Goal: Task Accomplishment & Management: Manage account settings

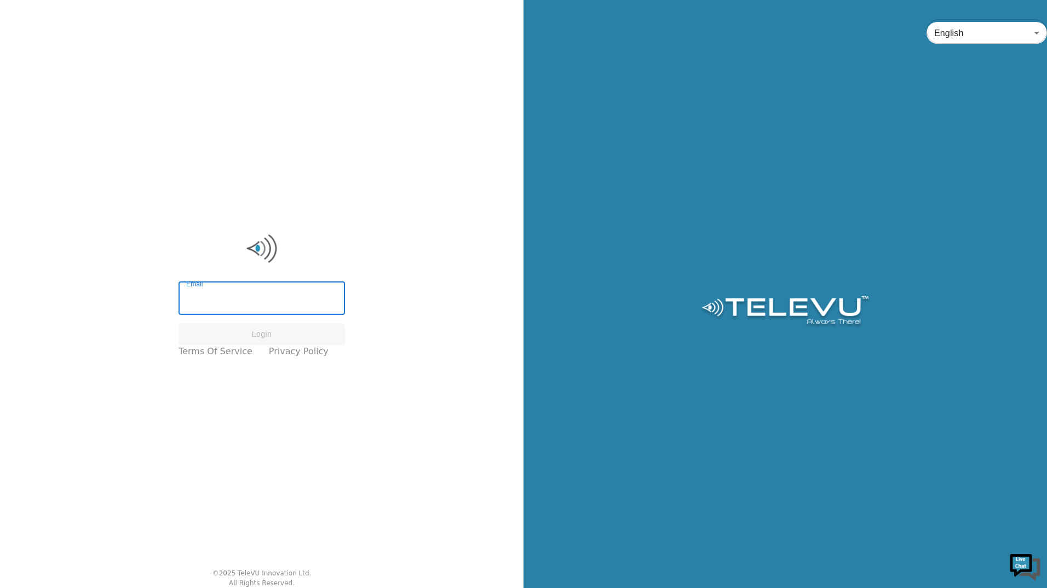
click at [253, 307] on input "Email" at bounding box center [262, 299] width 166 height 31
type input "tracy.macisaac@nshealth.ca"
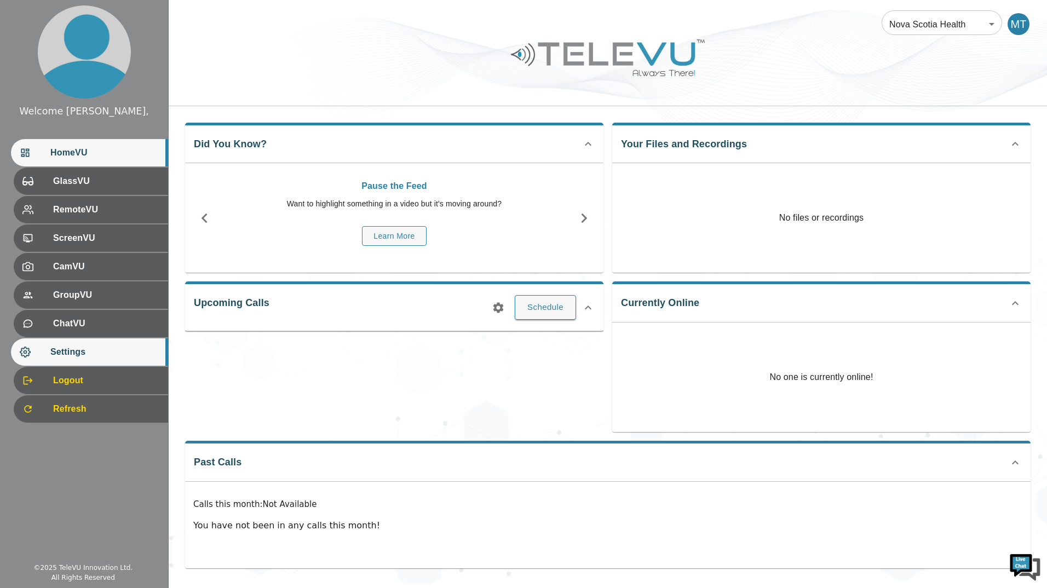
click at [74, 345] on div "Settings" at bounding box center [89, 351] width 157 height 27
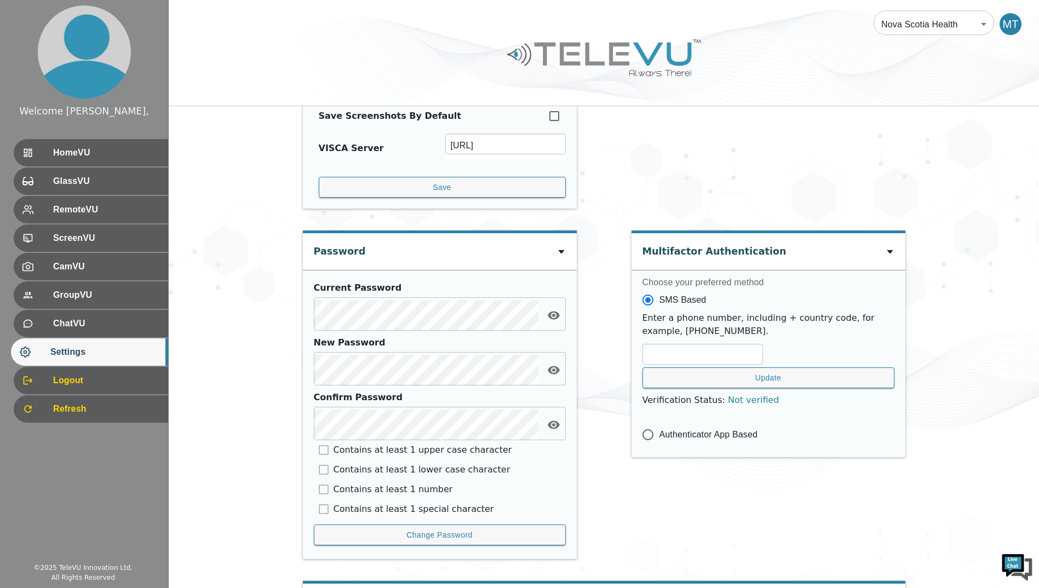
scroll to position [383, 0]
